Goal: Information Seeking & Learning: Learn about a topic

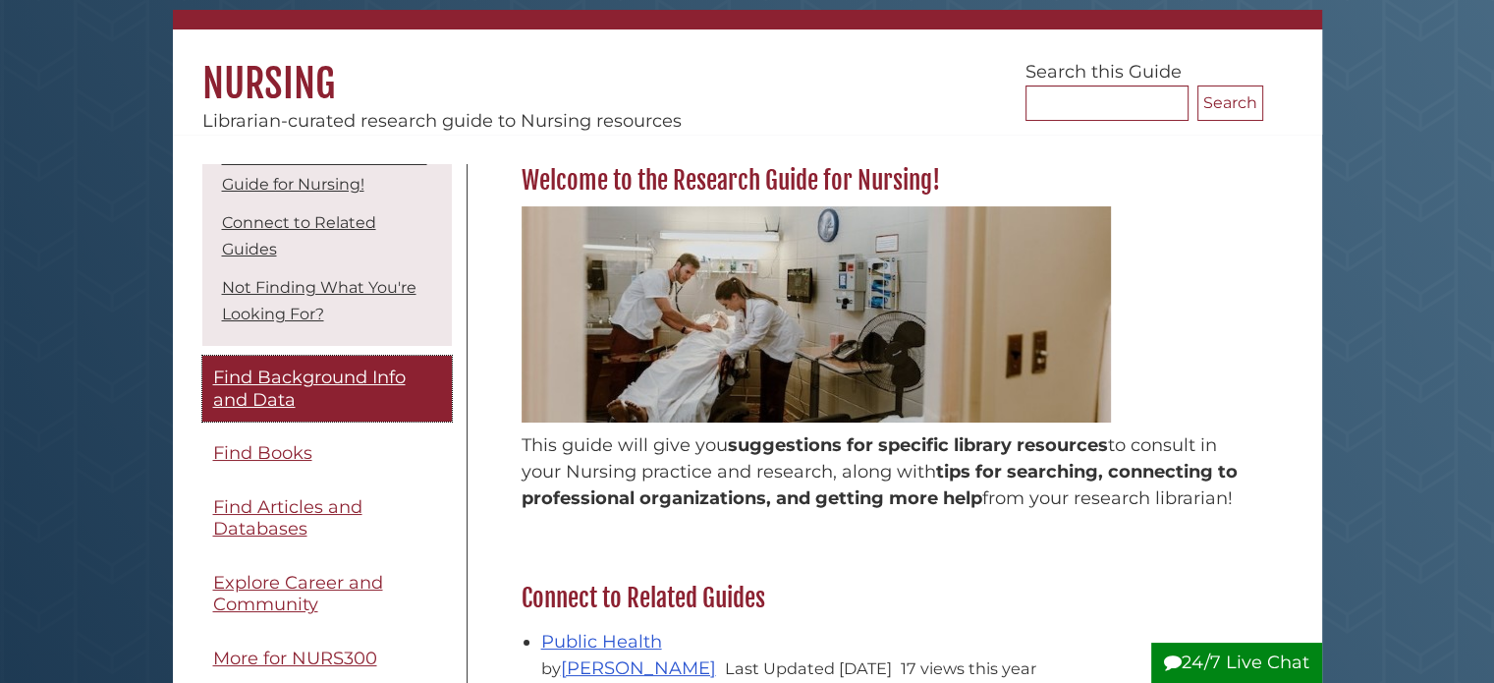
scroll to position [92, 0]
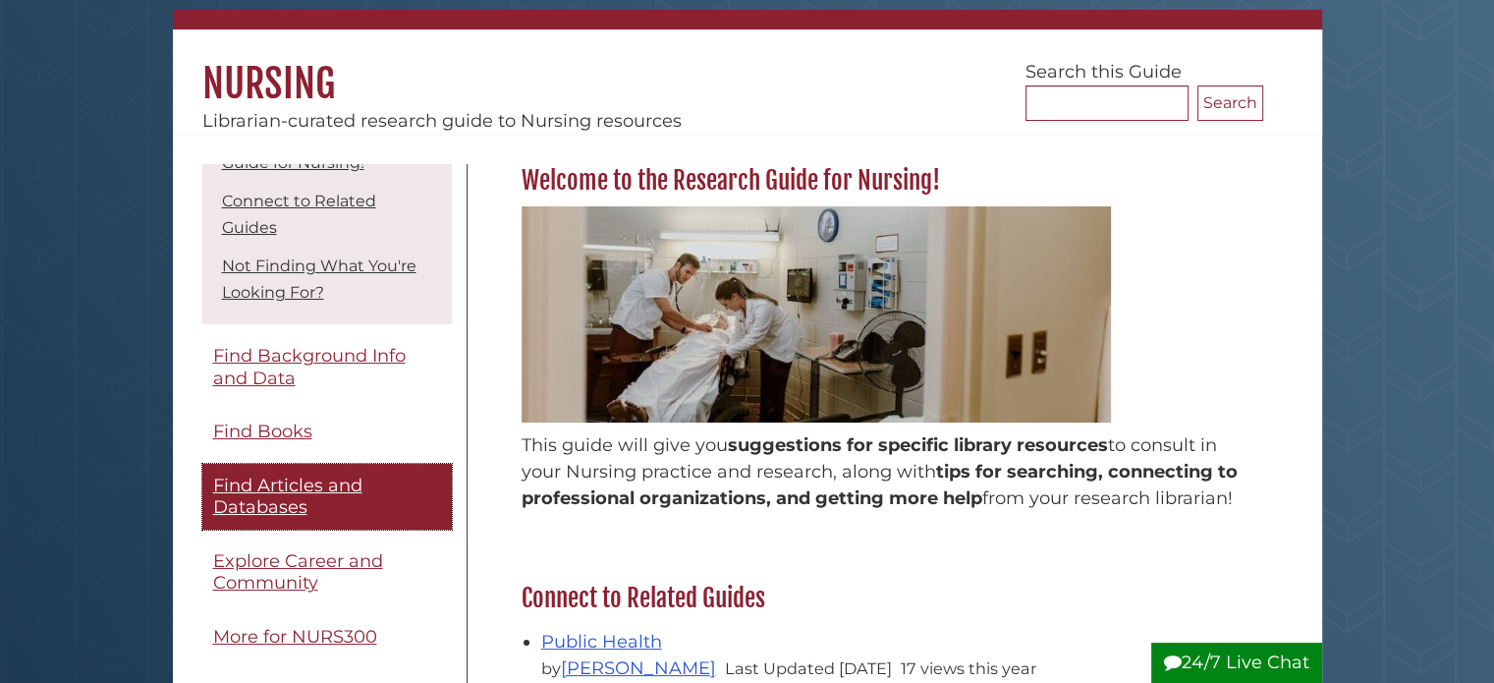
click at [302, 502] on span "Find Articles and Databases" at bounding box center [287, 497] width 149 height 44
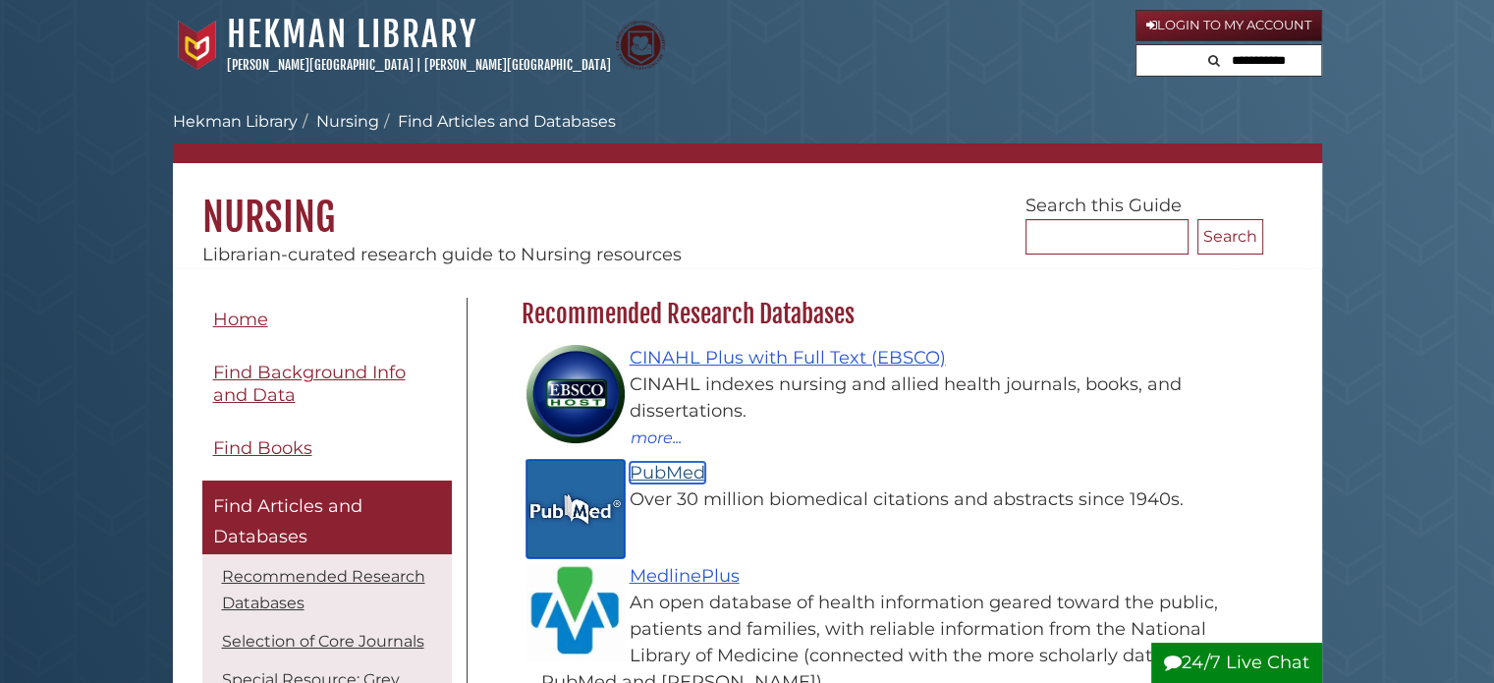
click at [675, 470] on link "PubMed" at bounding box center [668, 473] width 76 height 22
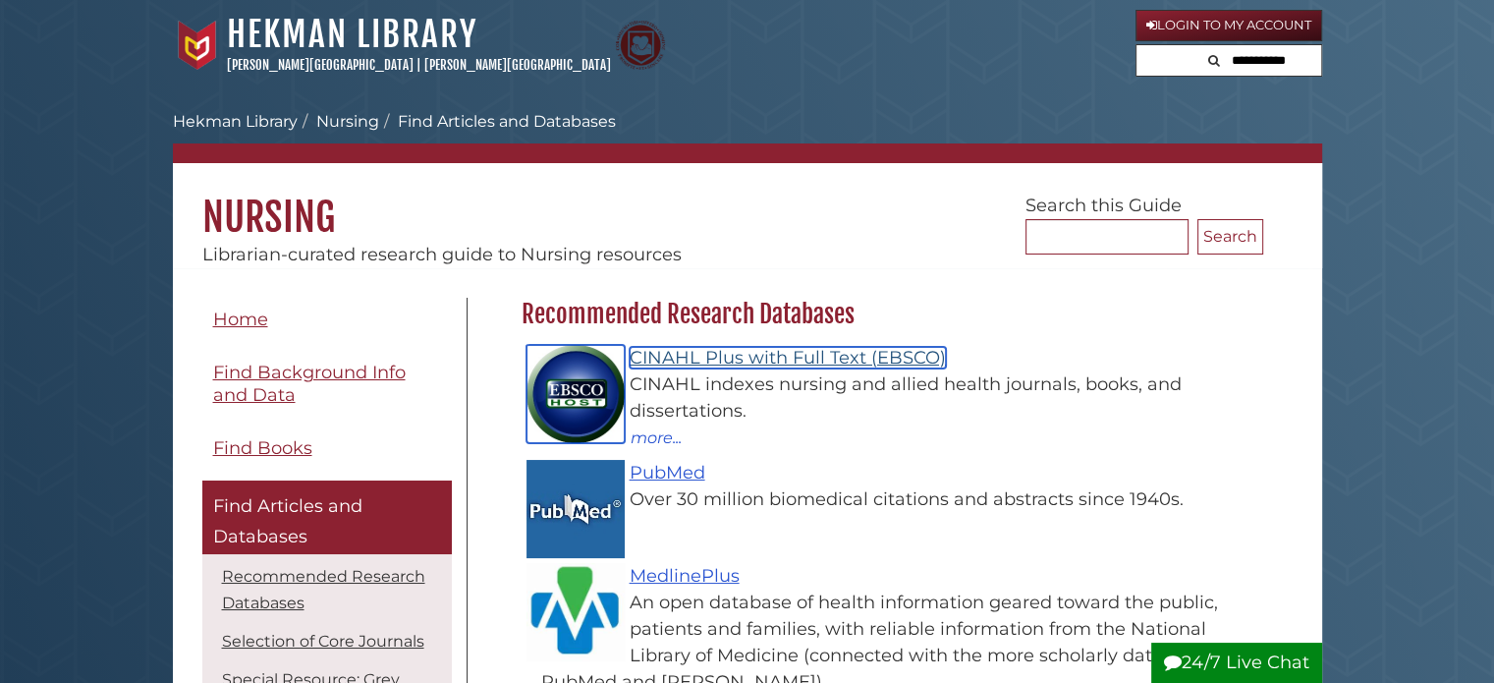
click at [740, 361] on link "CINAHL Plus with Full Text (EBSCO)" at bounding box center [788, 358] width 316 height 22
click at [747, 351] on link "CINAHL Plus with Full Text (EBSCO)" at bounding box center [788, 358] width 316 height 22
